Goal: Check status

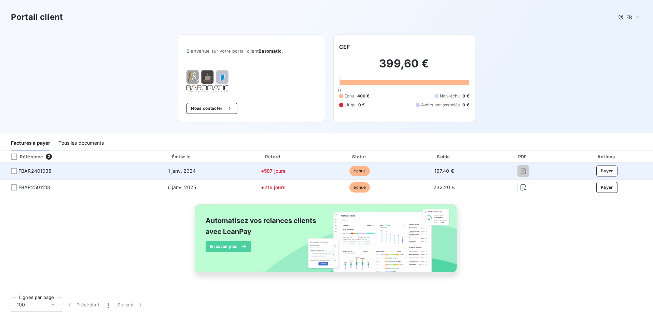
click at [47, 169] on span "FBAR2401038" at bounding box center [34, 170] width 33 height 7
drag, startPoint x: 47, startPoint y: 169, endPoint x: 42, endPoint y: 171, distance: 5.7
click at [42, 171] on span "FBAR2401038" at bounding box center [34, 170] width 33 height 7
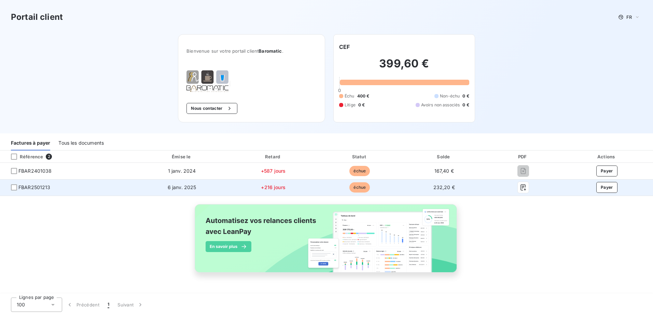
click at [93, 185] on span "FBAR2501213" at bounding box center [66, 187] width 123 height 7
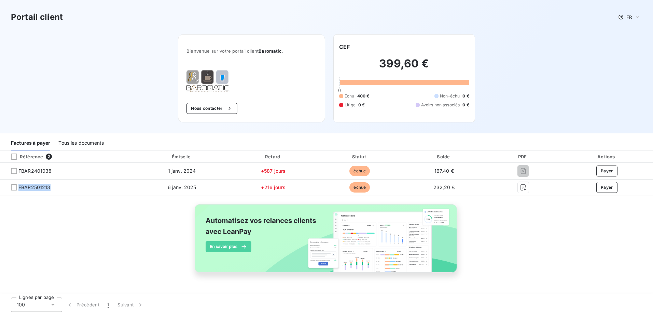
click at [84, 145] on div "Tous les documents" at bounding box center [80, 143] width 45 height 14
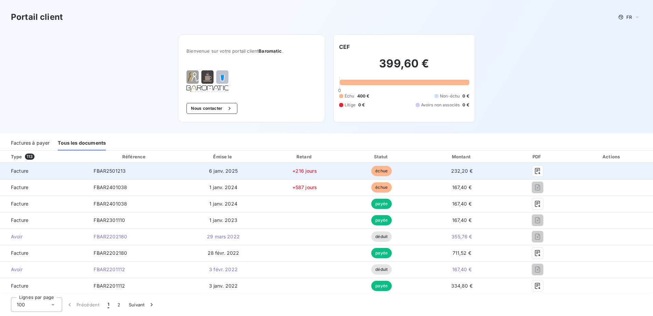
click at [236, 171] on td "6 janv. 2025" at bounding box center [223, 171] width 85 height 16
click at [534, 169] on icon "button" at bounding box center [537, 170] width 7 height 7
